Goal: Browse casually

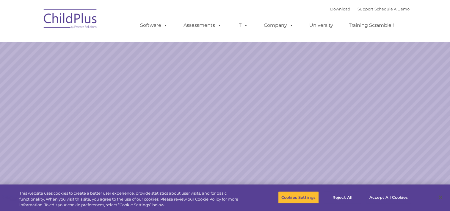
select select "MEDIUM"
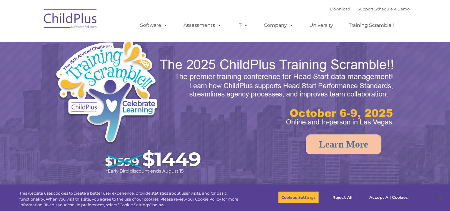
select select "MEDIUM"
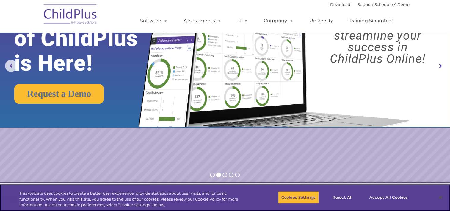
scroll to position [45, 0]
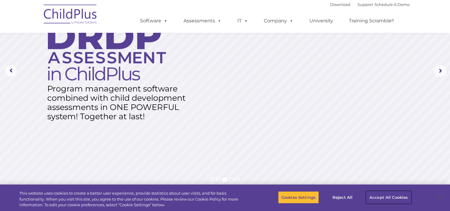
click at [381, 195] on button "Accept All Cookies" at bounding box center [388, 197] width 45 height 12
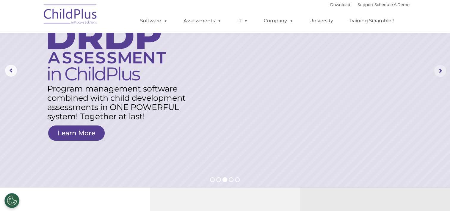
click at [443, 69] on rs-arrow at bounding box center [440, 71] width 12 height 12
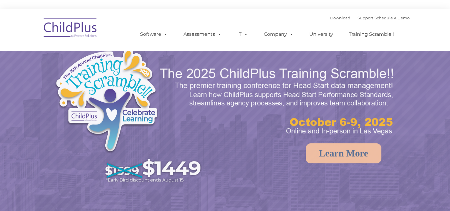
select select "MEDIUM"
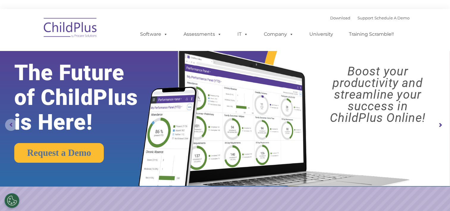
click at [13, 124] on rs-arrow at bounding box center [11, 125] width 12 height 12
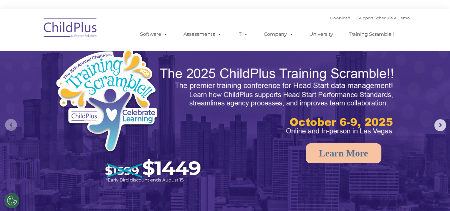
click at [13, 124] on rs-arrow at bounding box center [11, 125] width 12 height 12
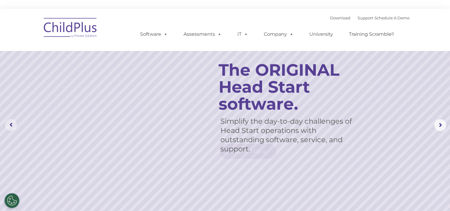
click at [13, 124] on rs-arrow at bounding box center [11, 125] width 12 height 12
